Goal: Obtain resource: Download file/media

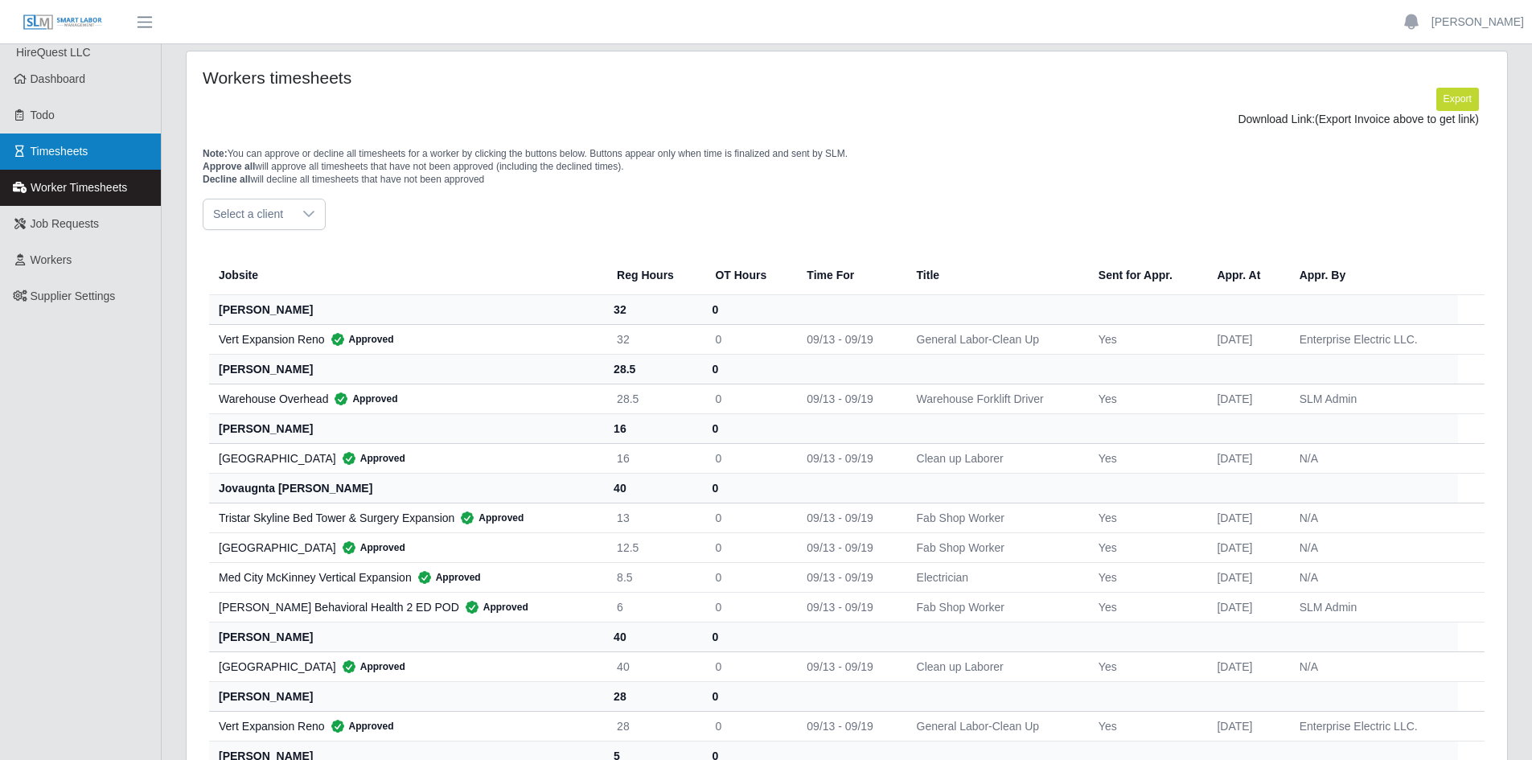
click at [62, 152] on span "Timesheets" at bounding box center [60, 151] width 58 height 13
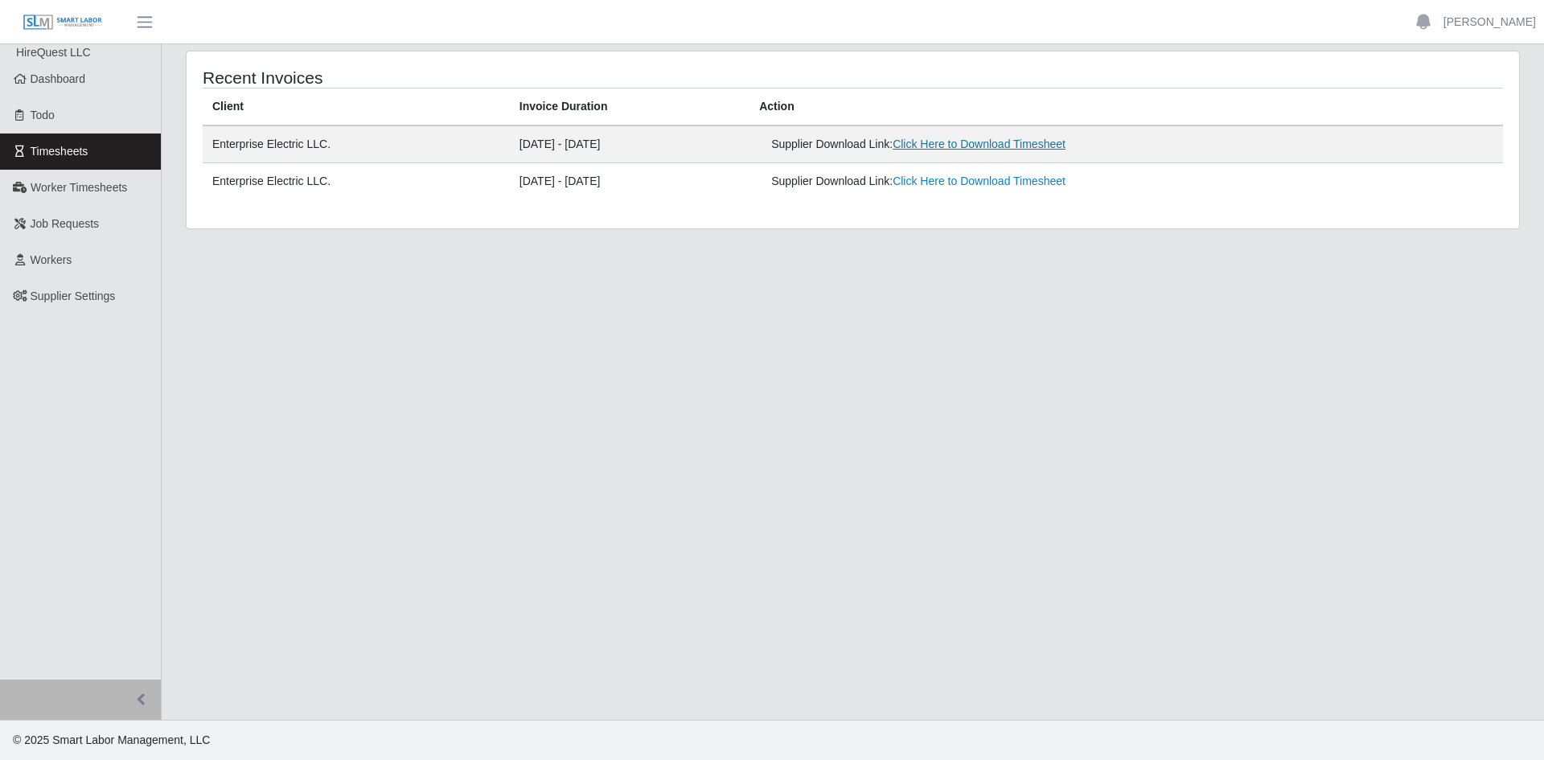
click at [980, 149] on link "Click Here to Download Timesheet" at bounding box center [979, 144] width 173 height 13
click at [630, 429] on main "Recent Invoices Client Invoice Duration Action Enterprise Electric LLC. [DATE] …" at bounding box center [853, 382] width 1383 height 676
click at [628, 429] on main "Recent Invoices Client Invoice Duration Action Enterprise Electric LLC. [DATE] …" at bounding box center [853, 382] width 1383 height 676
